Goal: Task Accomplishment & Management: Complete application form

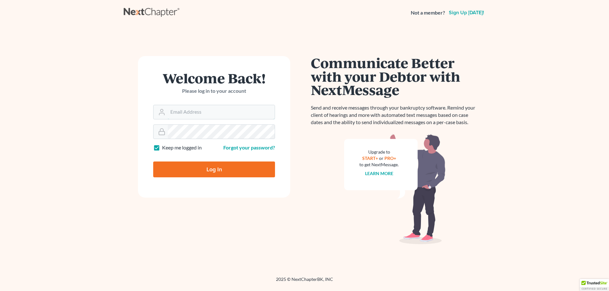
type input "[EMAIL_ADDRESS][DOMAIN_NAME]"
click at [216, 175] on input "Log In" at bounding box center [214, 170] width 122 height 16
type input "Thinking..."
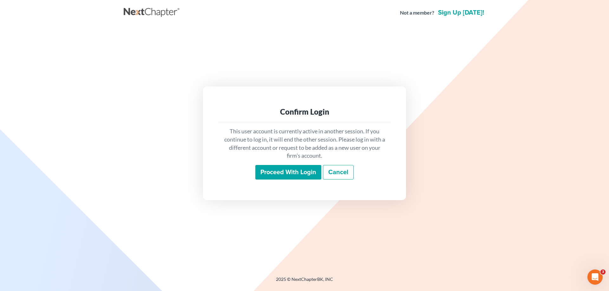
click at [299, 168] on input "Proceed with login" at bounding box center [288, 172] width 66 height 15
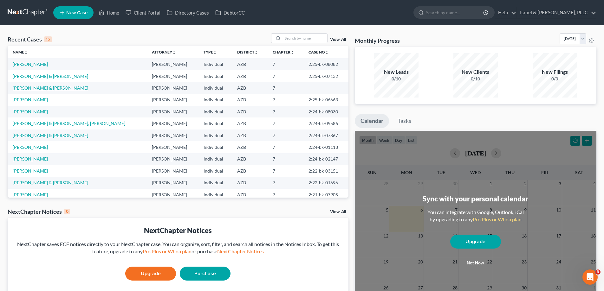
click at [39, 86] on link "Beal, Brian & Natasha" at bounding box center [50, 87] width 75 height 5
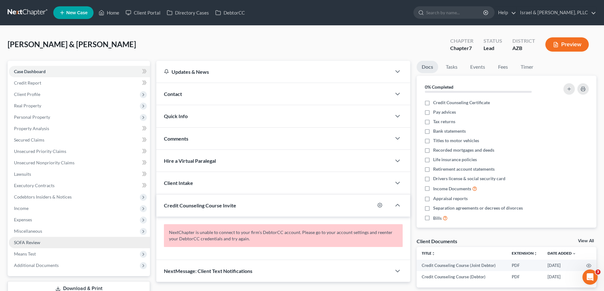
click at [50, 244] on link "SOFA Review" at bounding box center [79, 242] width 141 height 11
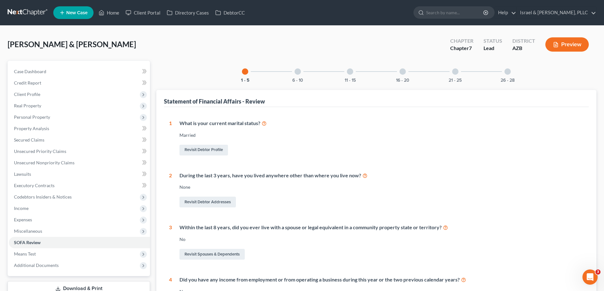
click at [508, 71] on div at bounding box center [507, 71] width 6 height 6
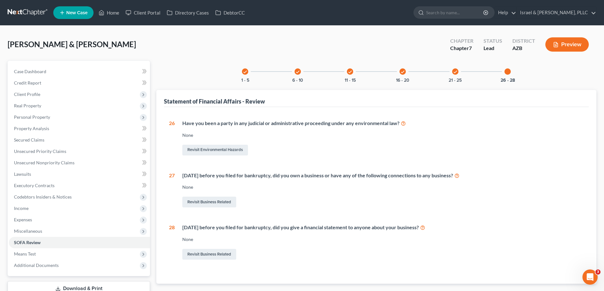
click at [455, 74] on icon "check" at bounding box center [455, 72] width 4 height 4
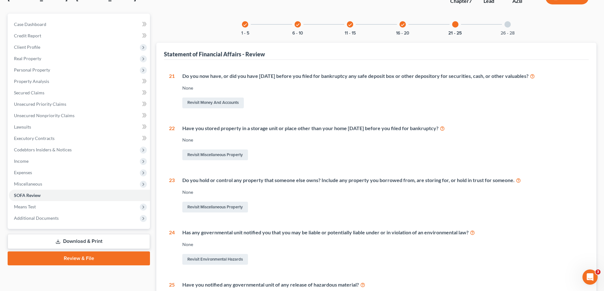
scroll to position [47, 0]
click at [512, 23] on div "26 - 28" at bounding box center [508, 25] width 22 height 22
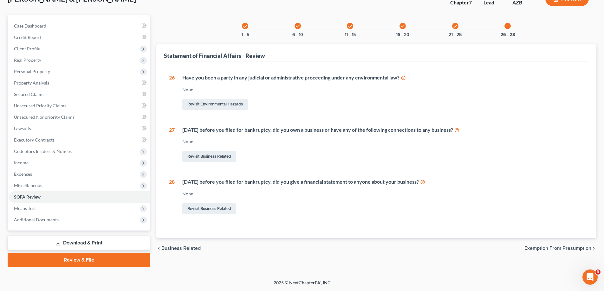
scroll to position [46, 0]
click at [403, 26] on icon "check" at bounding box center [402, 26] width 4 height 4
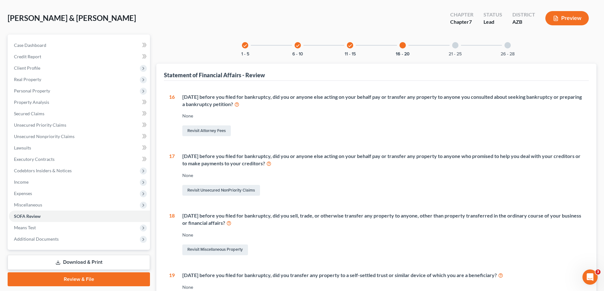
scroll to position [15, 0]
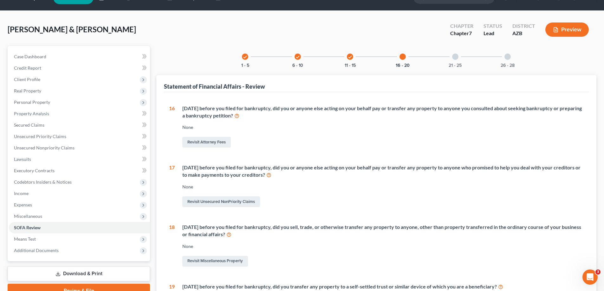
click at [352, 57] on icon "check" at bounding box center [350, 57] width 4 height 4
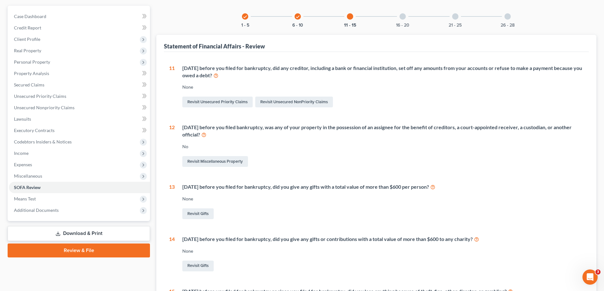
scroll to position [47, 0]
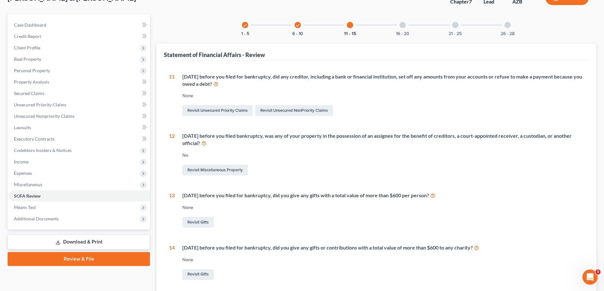
click at [349, 26] on div at bounding box center [350, 25] width 6 height 6
click at [298, 24] on icon "check" at bounding box center [297, 25] width 4 height 4
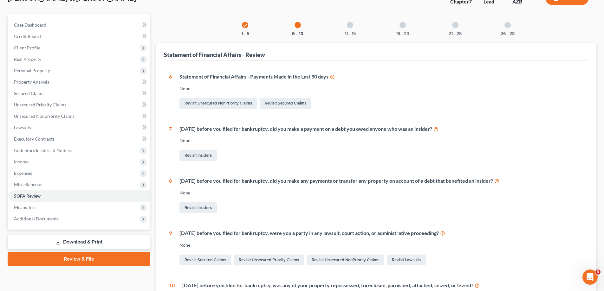
click at [242, 25] on div "check 1 - 5" at bounding box center [245, 25] width 22 height 22
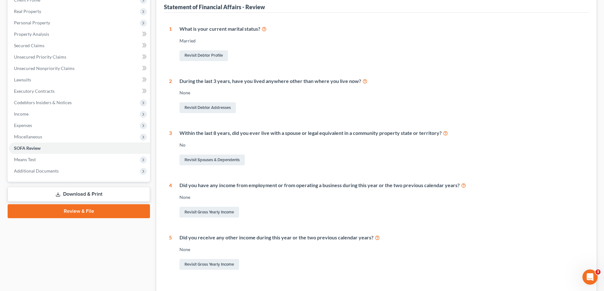
scroll to position [95, 0]
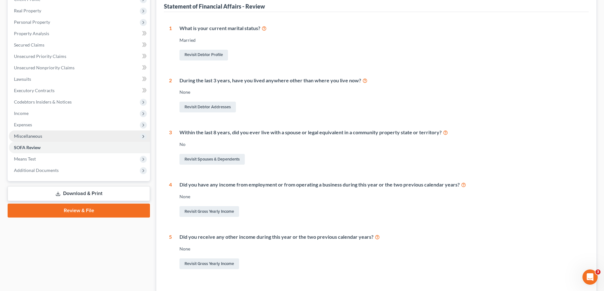
click at [63, 138] on span "Miscellaneous" at bounding box center [79, 136] width 141 height 11
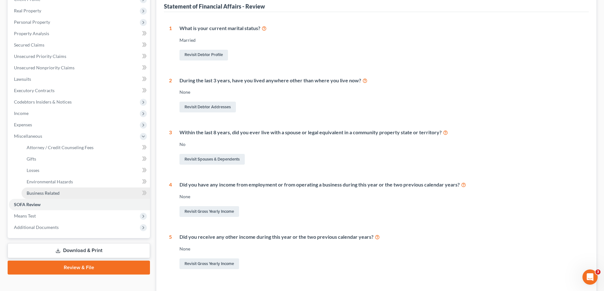
click at [56, 194] on span "Business Related" at bounding box center [43, 193] width 33 height 5
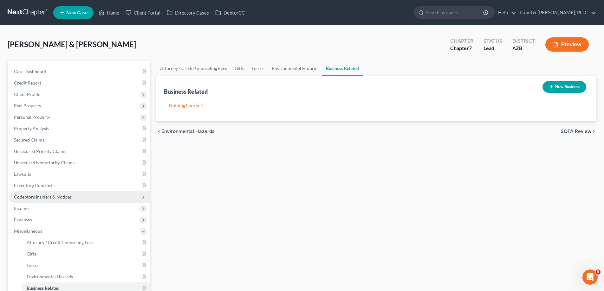
scroll to position [95, 0]
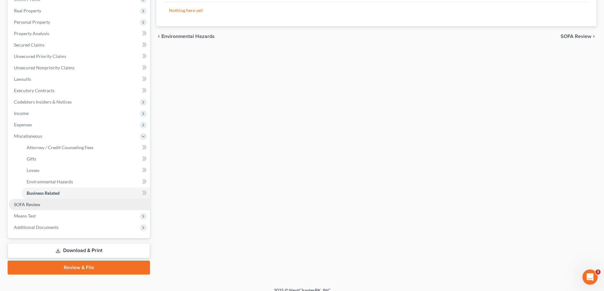
click at [42, 204] on link "SOFA Review" at bounding box center [79, 204] width 141 height 11
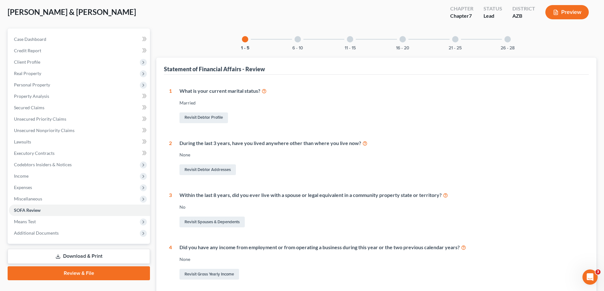
scroll to position [32, 0]
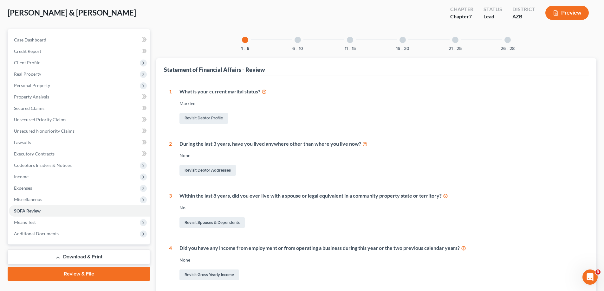
click at [297, 41] on div at bounding box center [298, 40] width 6 height 6
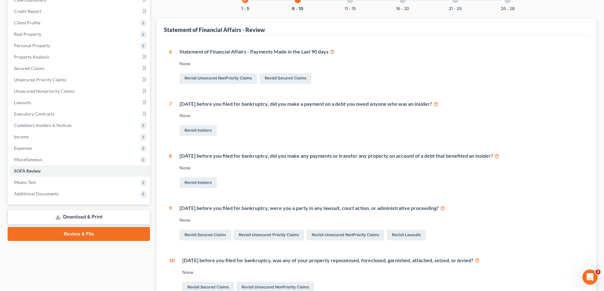
scroll to position [63, 0]
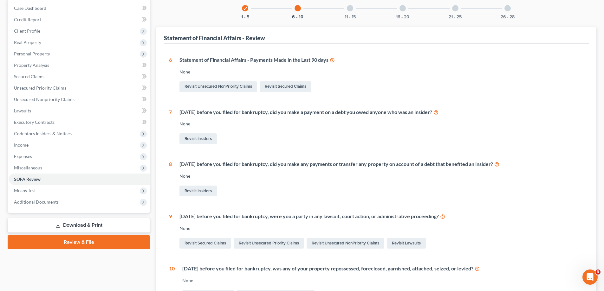
click at [346, 10] on div "11 - 15" at bounding box center [350, 8] width 22 height 22
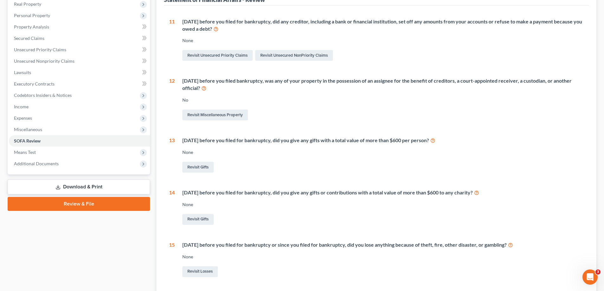
scroll to position [32, 0]
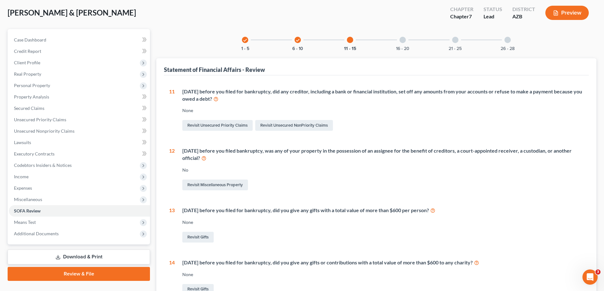
click at [405, 42] on div at bounding box center [402, 40] width 6 height 6
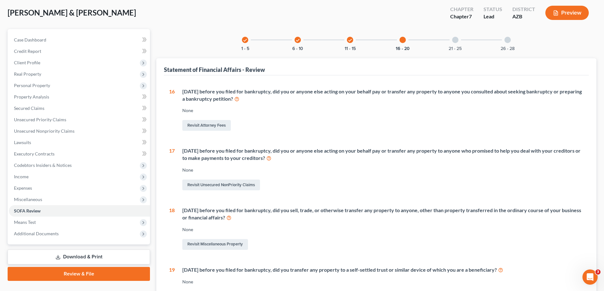
click at [459, 42] on div "21 - 25" at bounding box center [455, 40] width 22 height 22
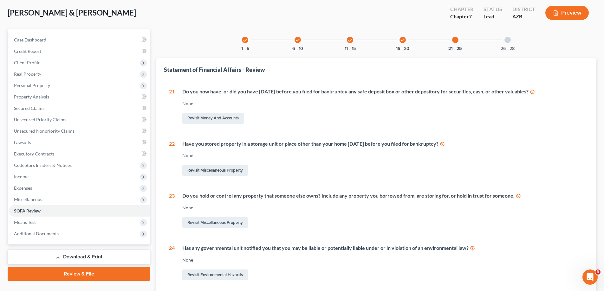
click at [505, 42] on div at bounding box center [507, 40] width 6 height 6
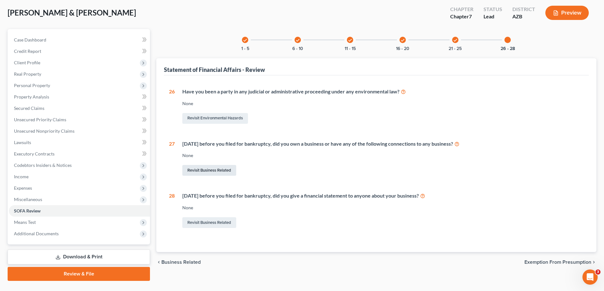
click at [234, 172] on link "Revisit Business Related" at bounding box center [209, 170] width 54 height 11
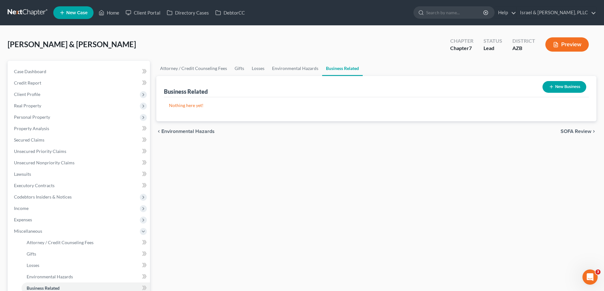
click at [562, 86] on button "New Business" at bounding box center [564, 87] width 44 height 12
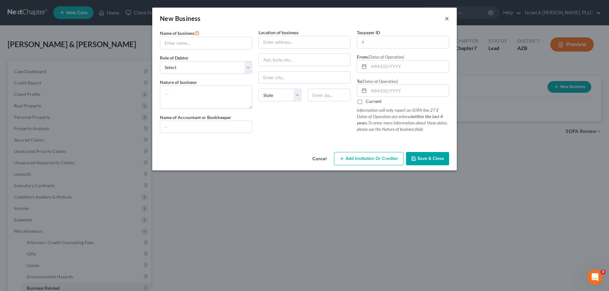
click at [445, 18] on button "×" at bounding box center [446, 19] width 4 height 8
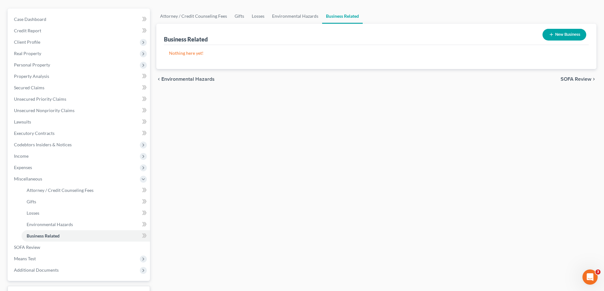
scroll to position [95, 0]
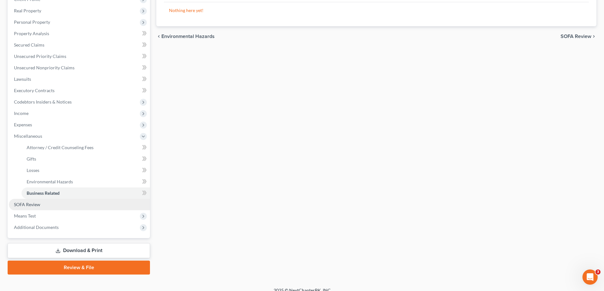
click at [42, 203] on link "SOFA Review" at bounding box center [79, 204] width 141 height 11
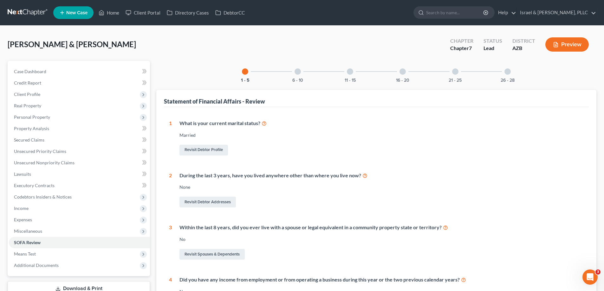
click at [510, 72] on div at bounding box center [507, 71] width 6 height 6
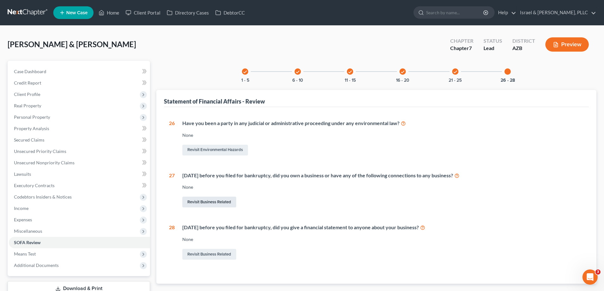
click at [211, 201] on link "Revisit Business Related" at bounding box center [209, 202] width 54 height 11
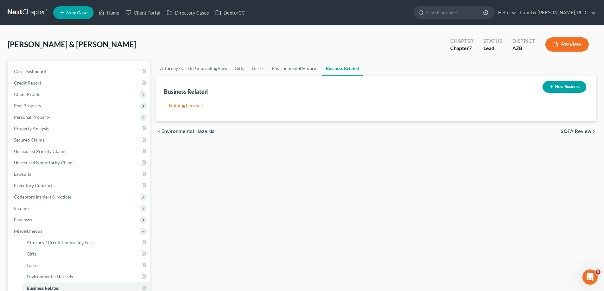
click at [568, 87] on button "New Business" at bounding box center [564, 87] width 44 height 12
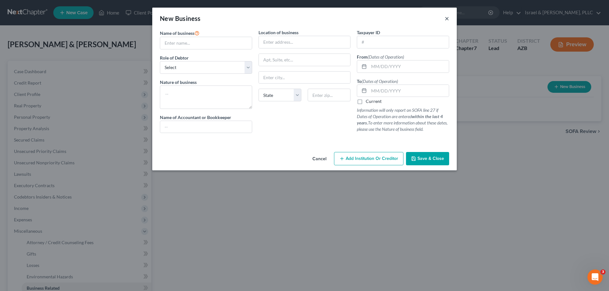
click at [448, 19] on button "×" at bounding box center [446, 19] width 4 height 8
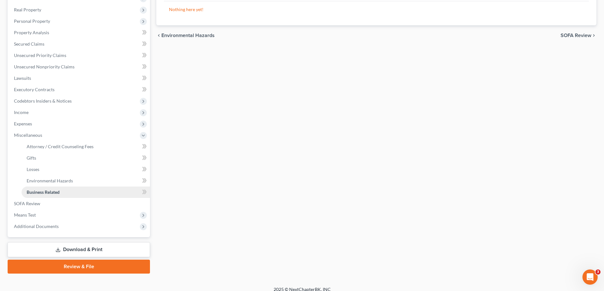
scroll to position [103, 0]
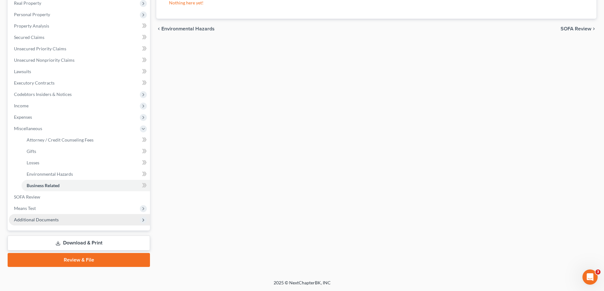
click at [63, 216] on span "Additional Documents" at bounding box center [79, 219] width 141 height 11
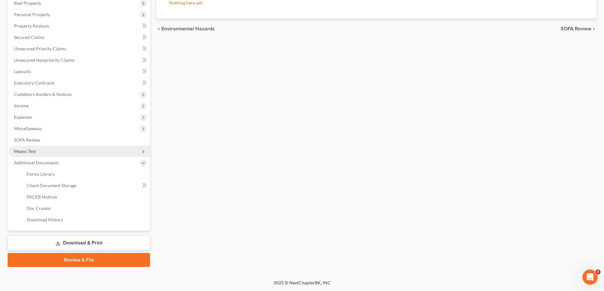
click at [47, 152] on span "Means Test" at bounding box center [79, 151] width 141 height 11
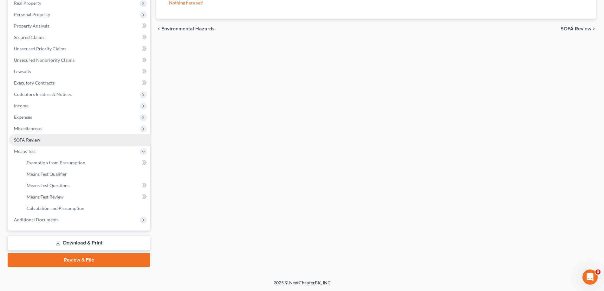
click at [44, 142] on link "SOFA Review" at bounding box center [79, 139] width 141 height 11
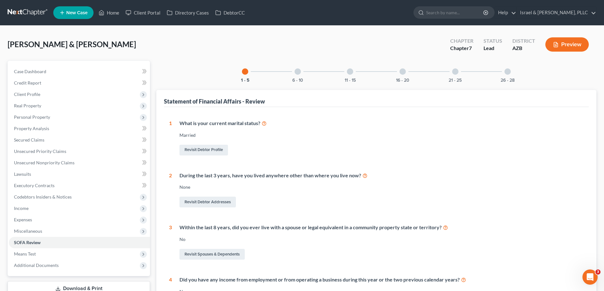
click at [456, 76] on div "21 - 25" at bounding box center [455, 72] width 22 height 22
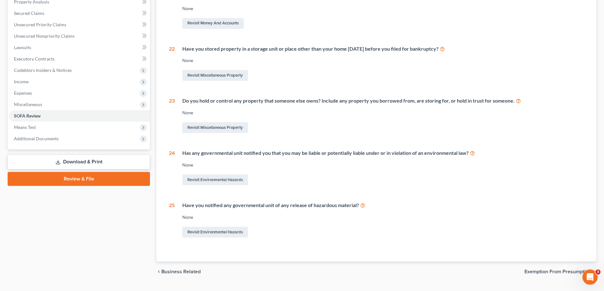
scroll to position [63, 0]
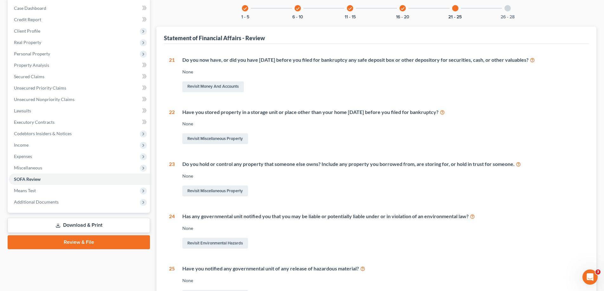
click at [504, 11] on div "26 - 28" at bounding box center [508, 8] width 22 height 22
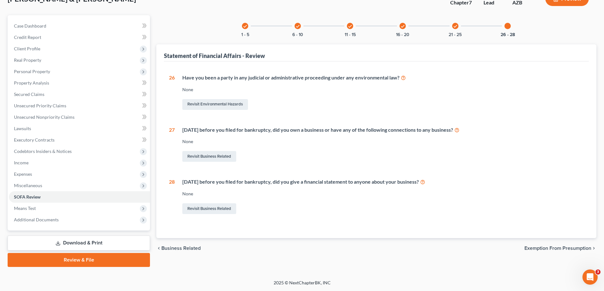
scroll to position [46, 0]
click at [425, 181] on icon at bounding box center [422, 182] width 5 height 6
click at [230, 207] on link "Revisit Business Related" at bounding box center [209, 209] width 54 height 11
